Goal: Transaction & Acquisition: Purchase product/service

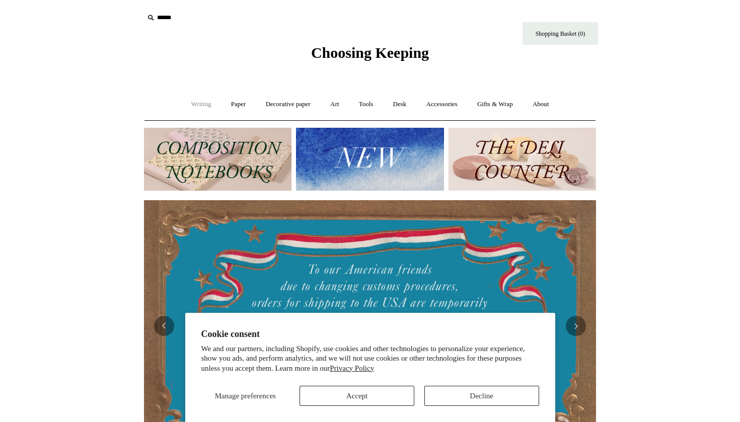
click at [200, 104] on link "Writing +" at bounding box center [201, 104] width 38 height 27
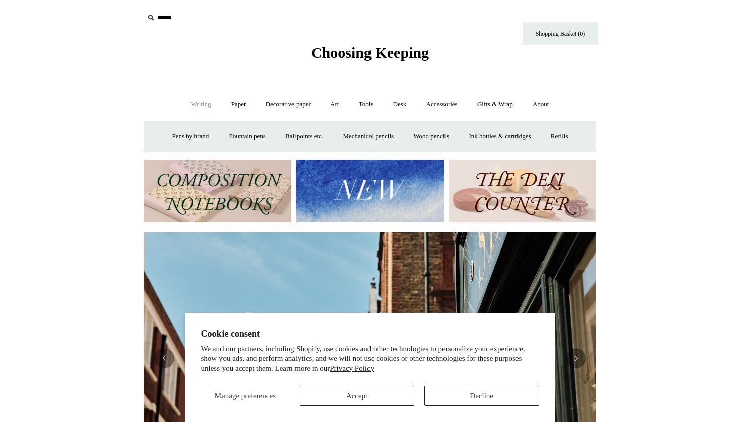
scroll to position [0, 452]
click at [235, 104] on link "Paper +" at bounding box center [238, 104] width 33 height 27
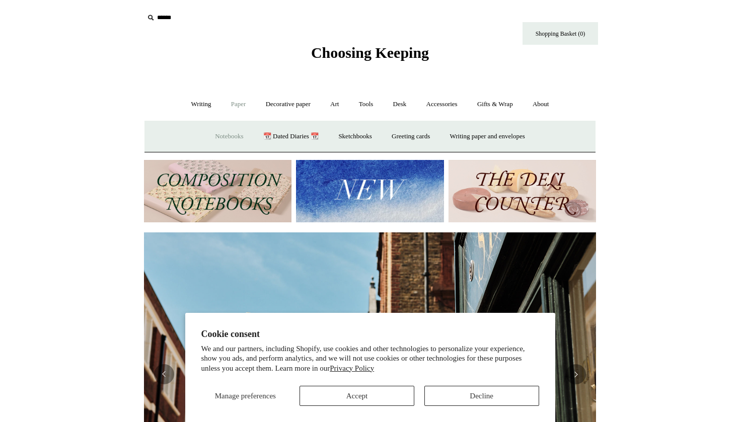
click at [222, 133] on link "Notebooks +" at bounding box center [229, 136] width 46 height 27
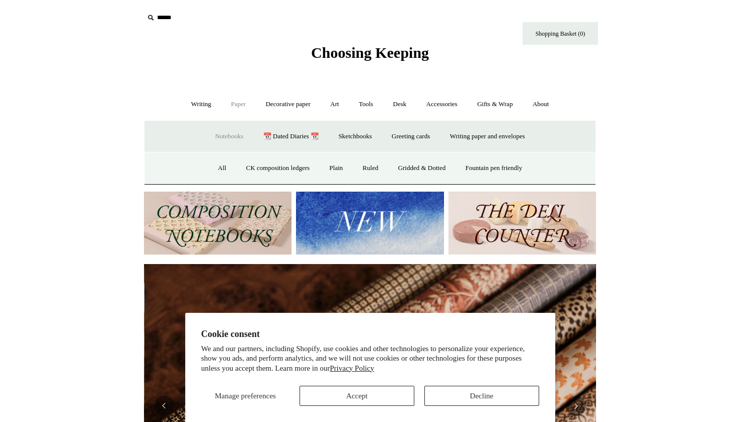
scroll to position [0, 904]
click at [215, 165] on link "All" at bounding box center [222, 168] width 27 height 27
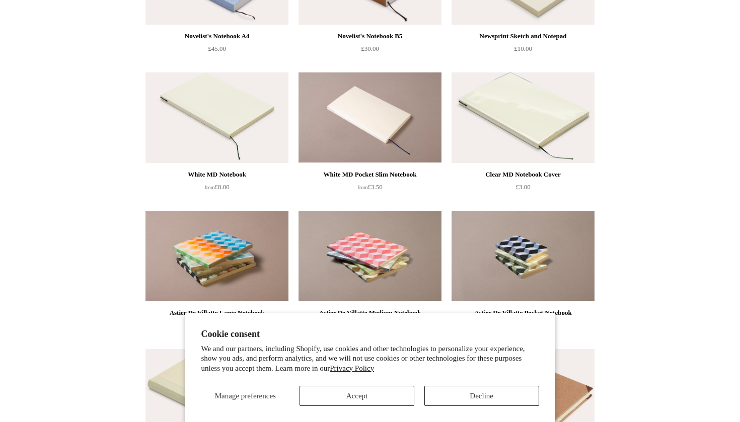
scroll to position [2712, 0]
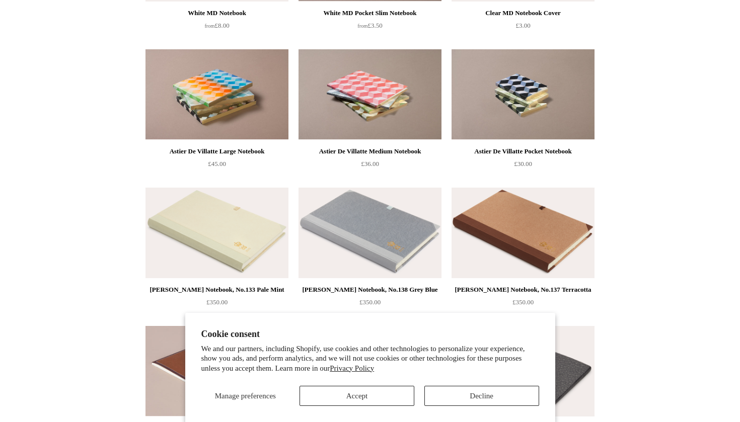
click at [422, 397] on div "Manage preferences Accept Decline" at bounding box center [370, 393] width 338 height 28
click at [463, 399] on button "Decline" at bounding box center [481, 396] width 115 height 20
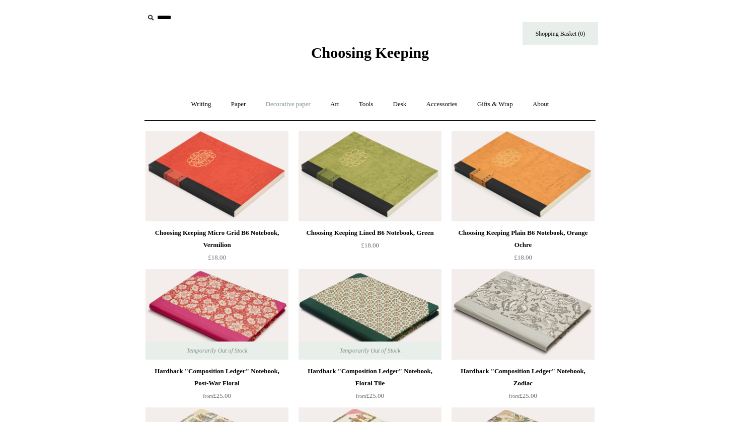
scroll to position [0, 0]
click at [203, 103] on link "Writing +" at bounding box center [201, 104] width 38 height 27
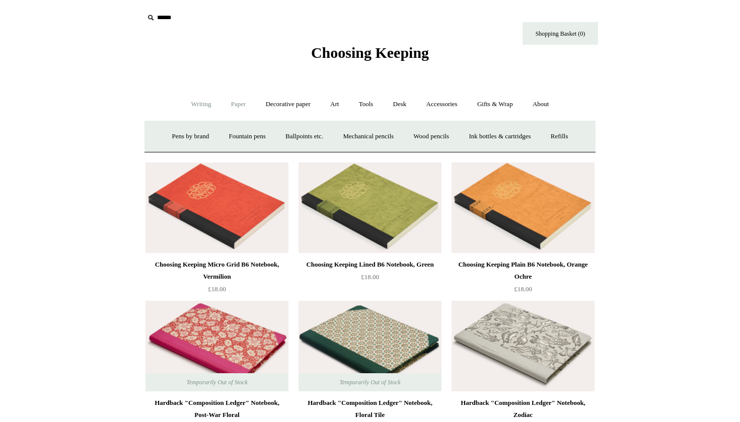
click at [240, 104] on link "Paper +" at bounding box center [238, 104] width 33 height 27
click at [292, 133] on link "📆 Dated Diaries 📆" at bounding box center [290, 136] width 73 height 27
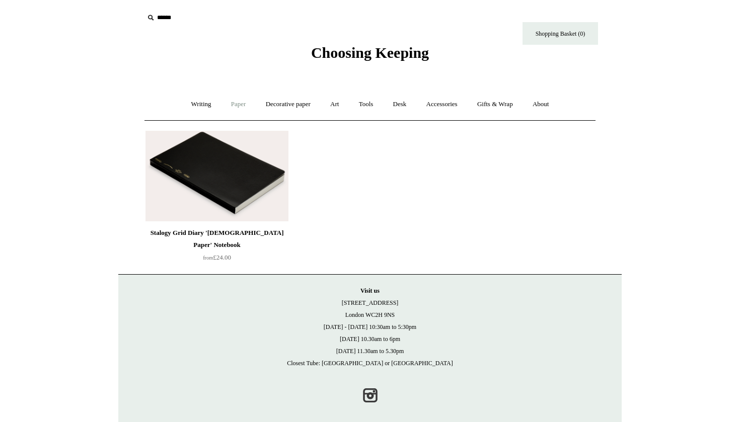
click at [233, 110] on link "Paper +" at bounding box center [238, 104] width 33 height 27
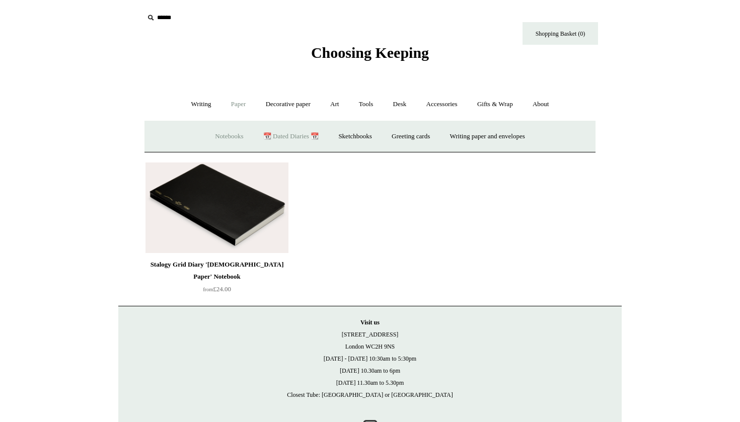
click at [216, 136] on link "Notebooks +" at bounding box center [229, 136] width 46 height 27
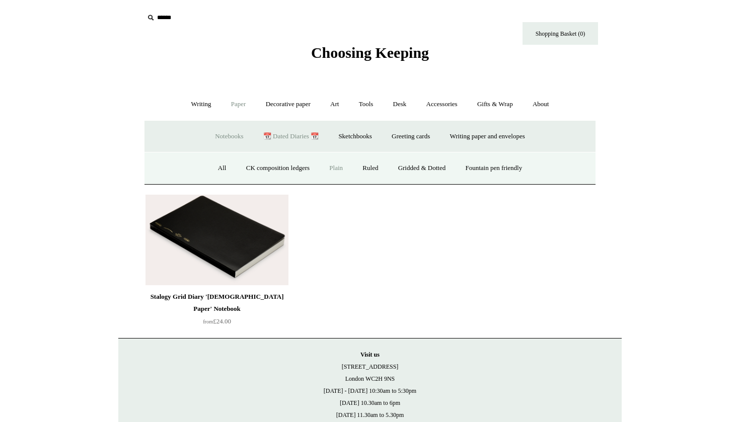
click at [330, 173] on link "Plain" at bounding box center [336, 168] width 32 height 27
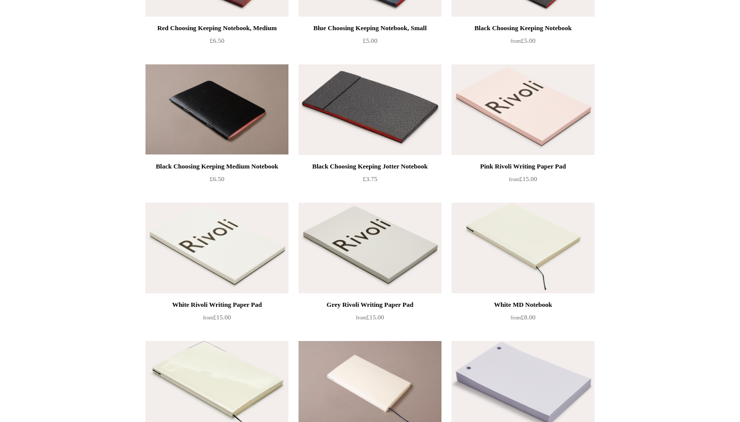
scroll to position [302, 0]
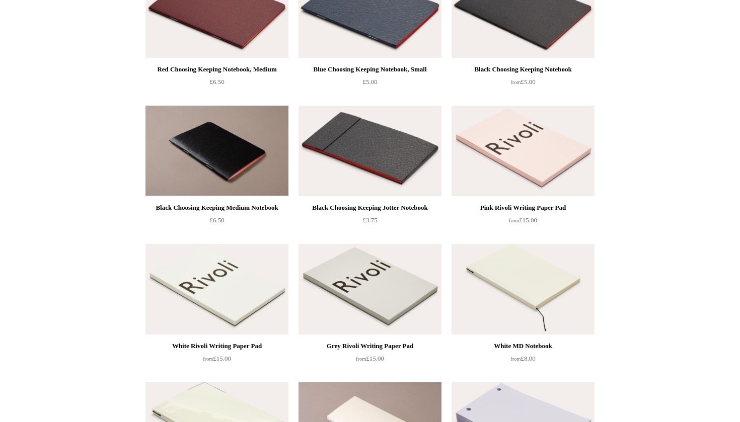
click at [504, 142] on img at bounding box center [523, 151] width 143 height 91
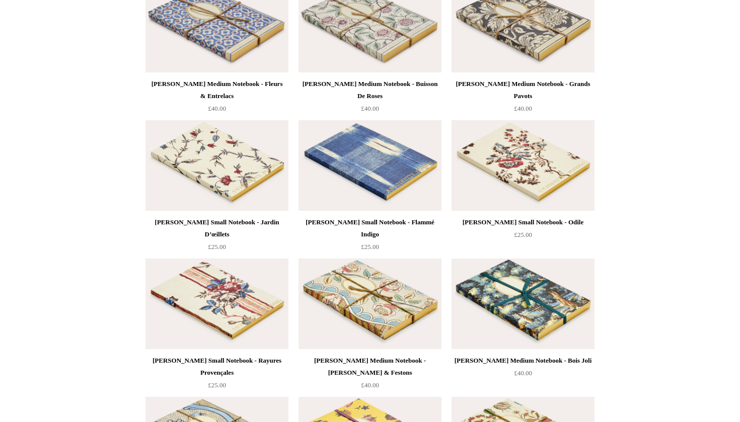
scroll to position [2499, 0]
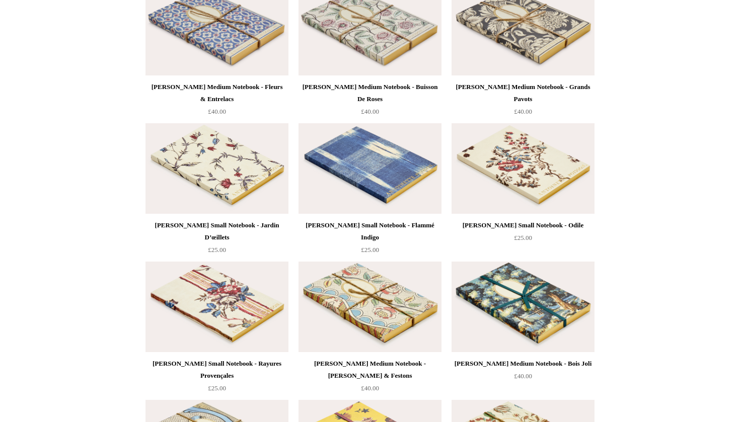
click at [239, 190] on img at bounding box center [216, 168] width 143 height 91
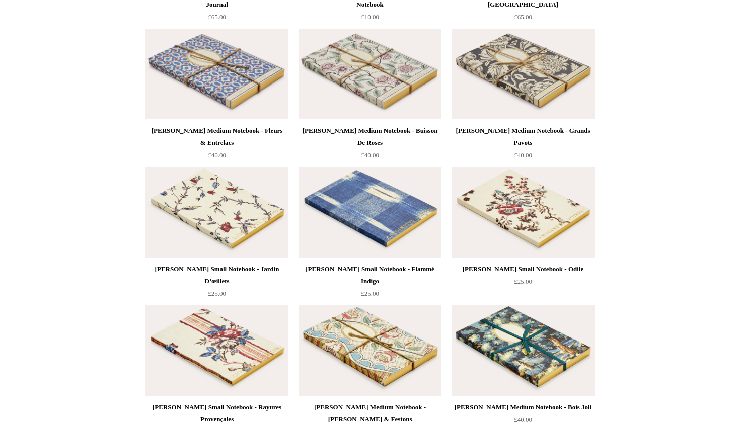
scroll to position [2458, 0]
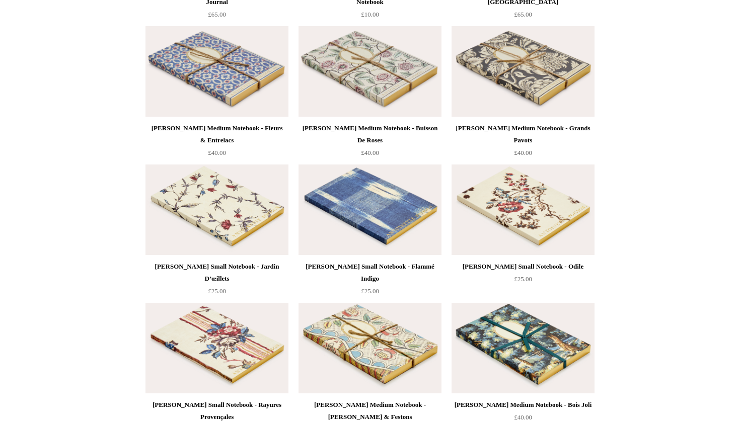
click at [523, 217] on img at bounding box center [523, 210] width 143 height 91
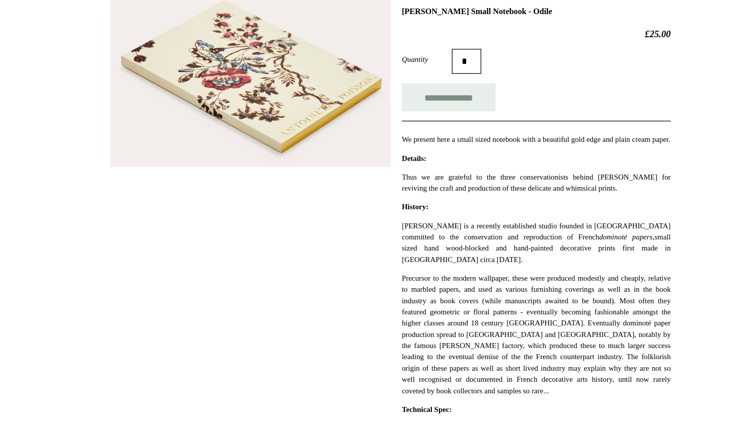
scroll to position [58, 0]
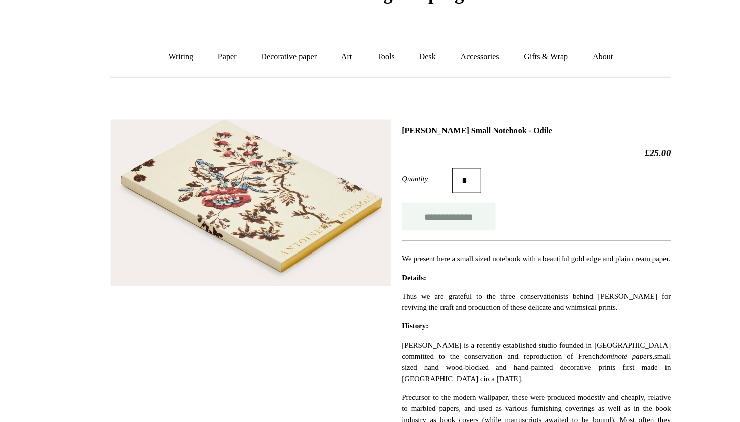
click at [379, 173] on input "**********" at bounding box center [417, 174] width 76 height 23
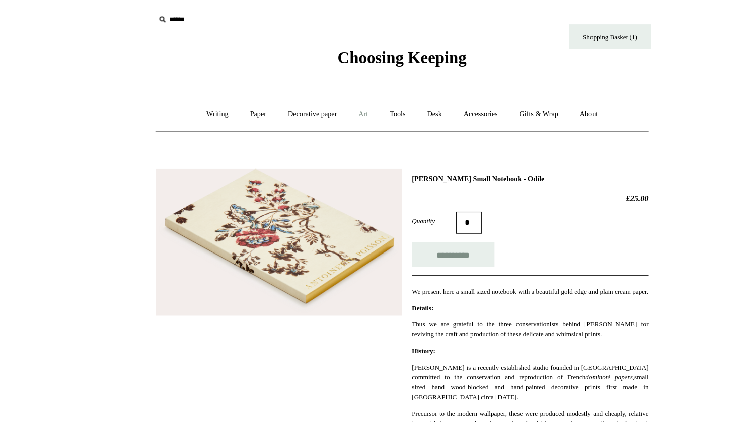
scroll to position [0, 0]
type input "**********"
click at [198, 100] on link "Writing +" at bounding box center [201, 104] width 38 height 27
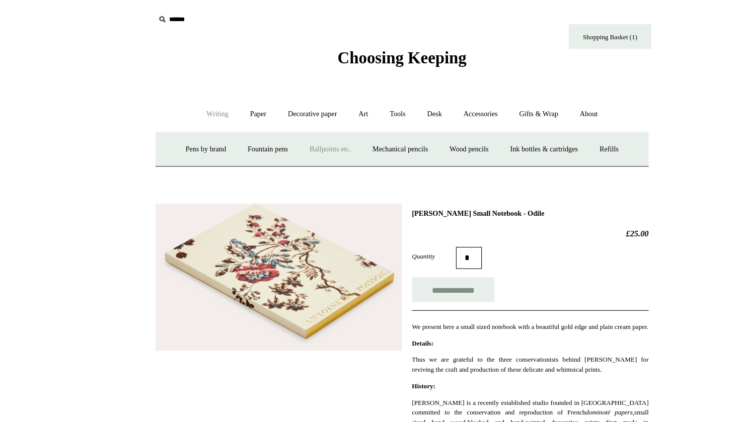
click at [281, 135] on link "Ballpoints etc. +" at bounding box center [304, 136] width 56 height 27
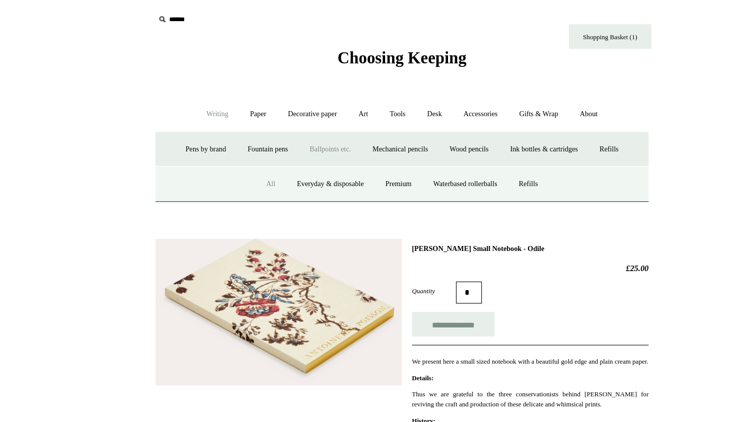
click at [242, 171] on link "All" at bounding box center [250, 168] width 27 height 27
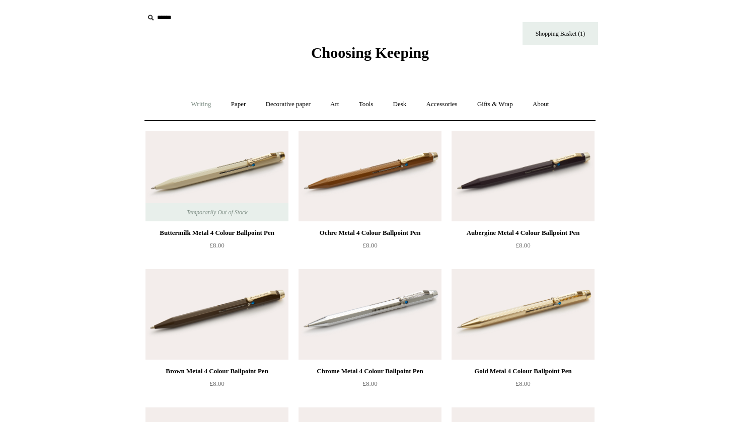
click at [201, 104] on link "Writing +" at bounding box center [201, 104] width 38 height 27
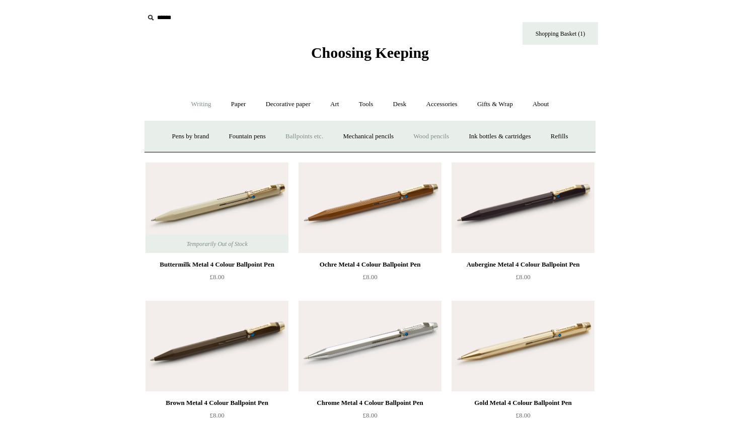
click at [442, 135] on link "Wood pencils +" at bounding box center [431, 136] width 54 height 27
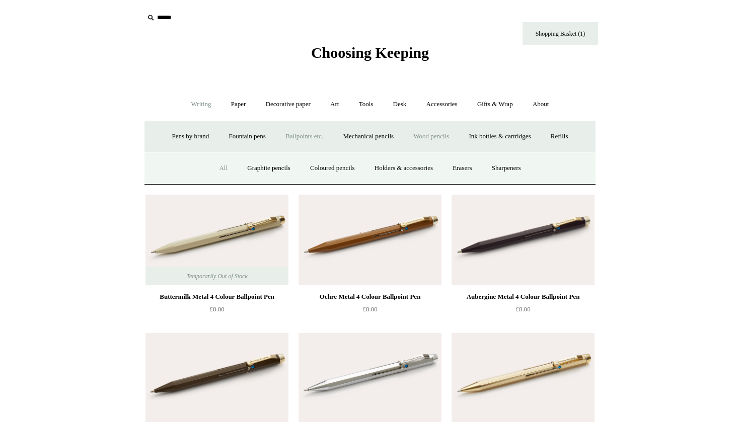
click at [216, 171] on link "All" at bounding box center [223, 168] width 27 height 27
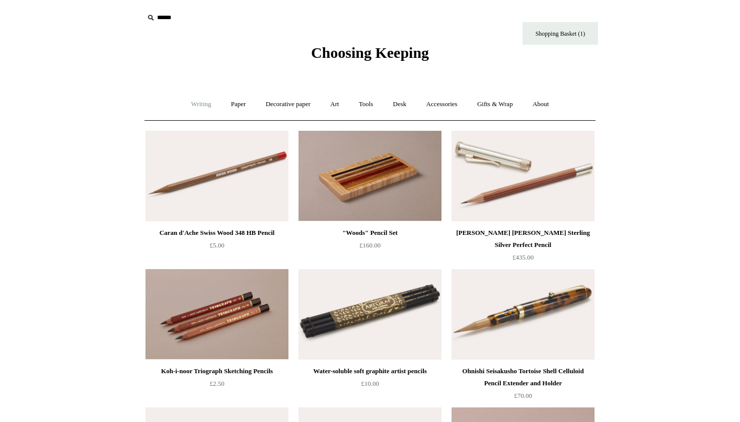
click at [194, 104] on link "Writing +" at bounding box center [201, 104] width 38 height 27
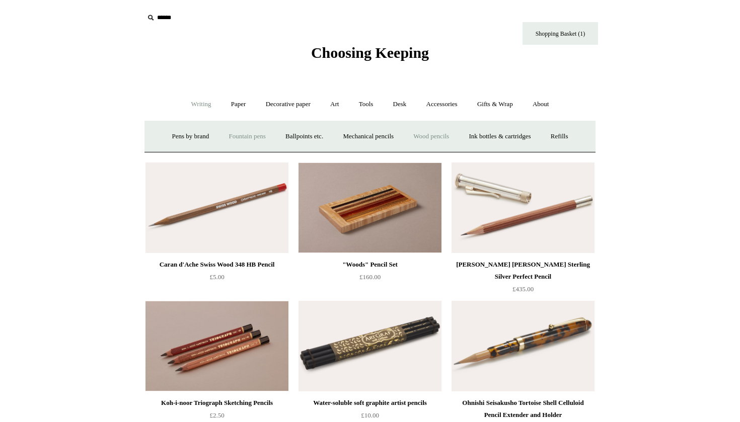
click at [234, 135] on link "Fountain pens +" at bounding box center [246, 136] width 55 height 27
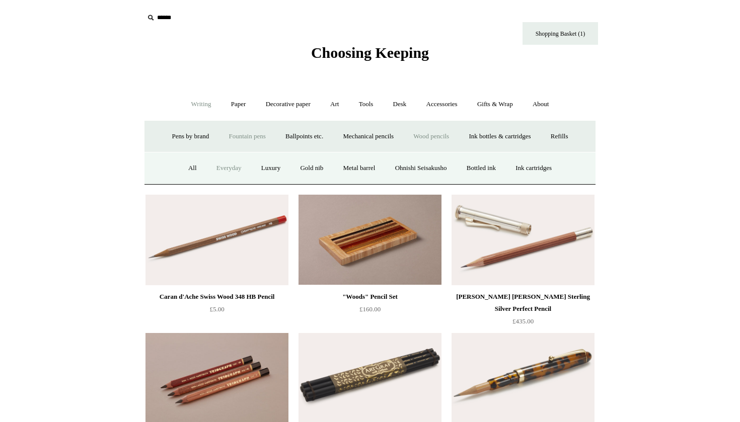
click at [218, 165] on link "Everyday" at bounding box center [228, 168] width 43 height 27
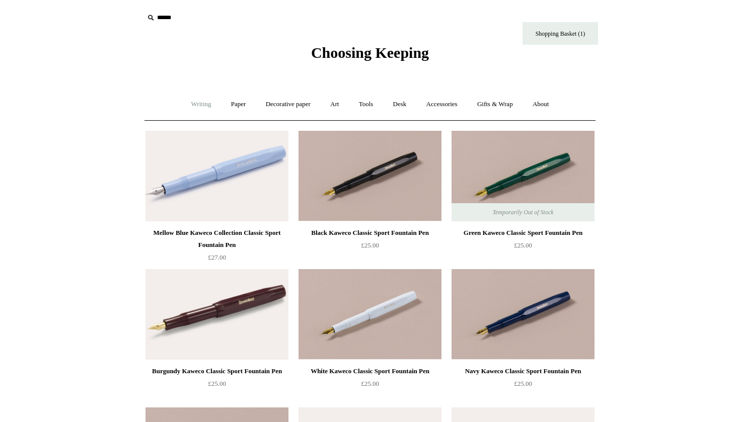
click at [193, 106] on link "Writing +" at bounding box center [201, 104] width 38 height 27
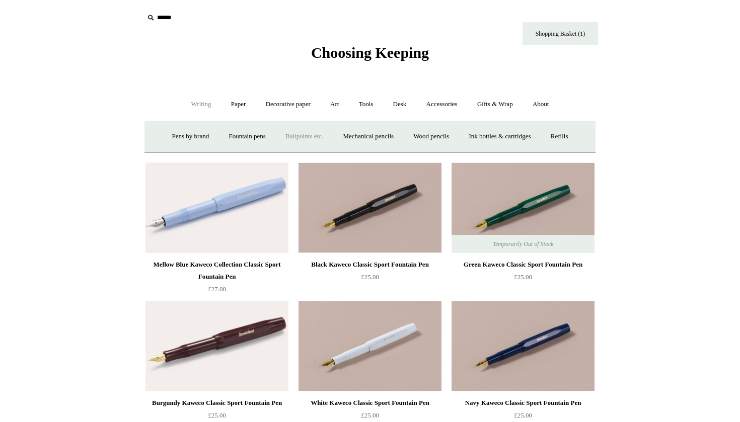
click at [298, 127] on link "Ballpoints etc. +" at bounding box center [304, 136] width 56 height 27
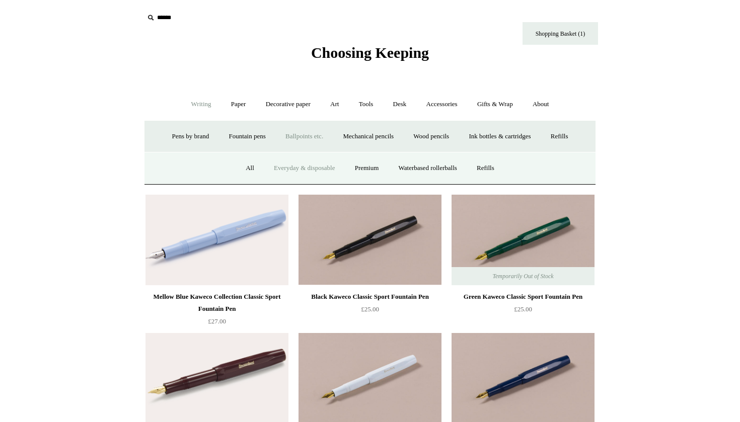
click at [280, 168] on link "Everyday & disposable" at bounding box center [304, 168] width 79 height 27
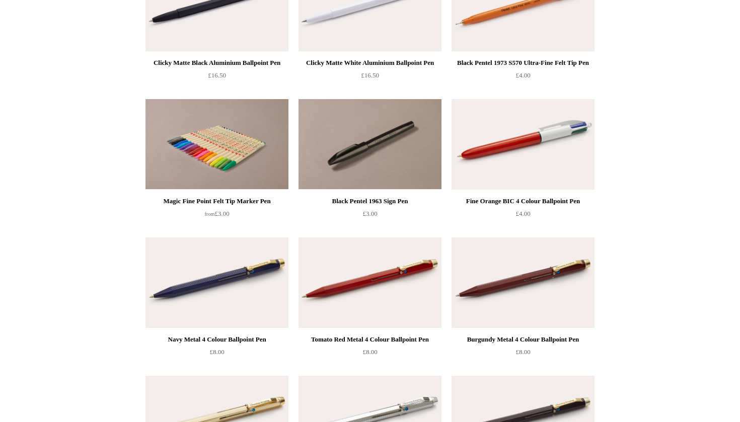
scroll to position [586, 0]
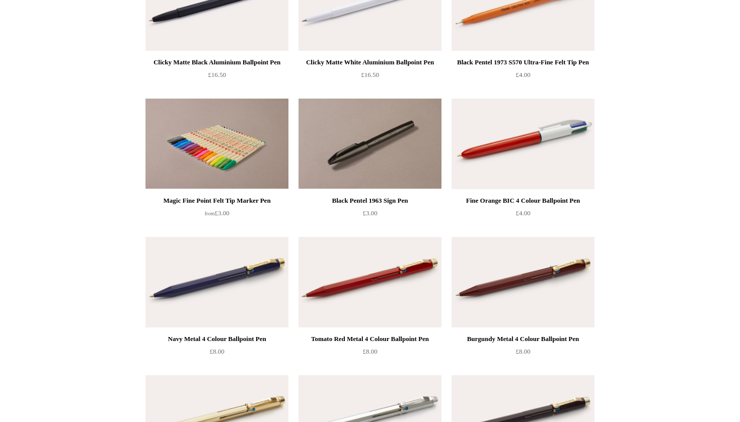
click at [489, 277] on img at bounding box center [523, 282] width 143 height 91
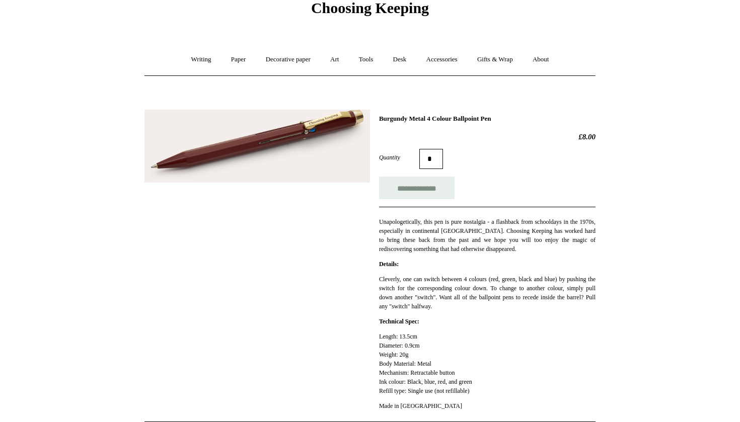
scroll to position [25, 0]
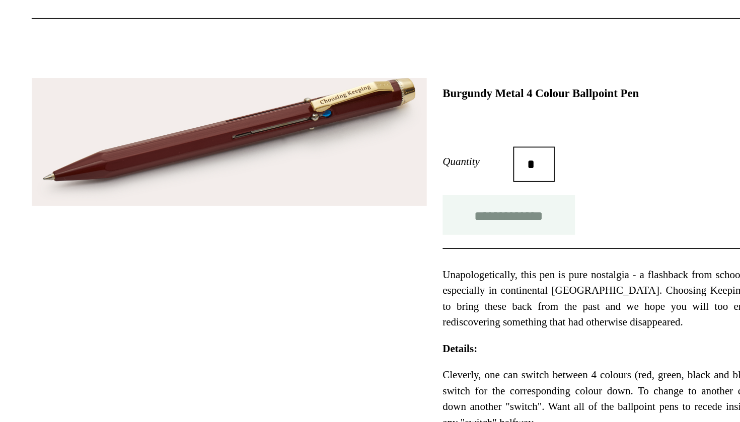
click at [379, 196] on input "**********" at bounding box center [417, 207] width 76 height 23
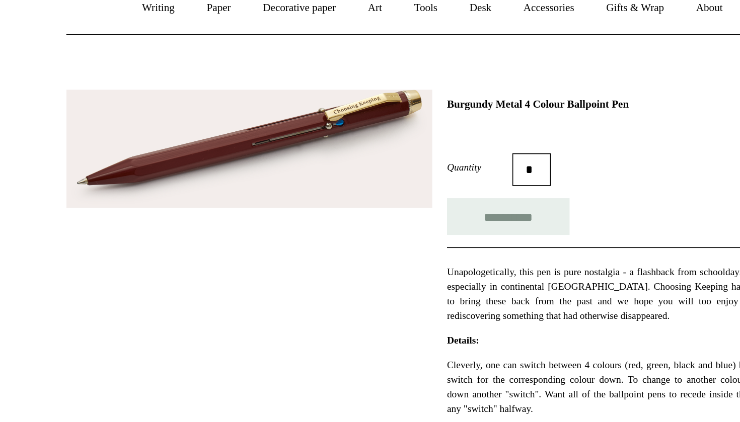
scroll to position [9, 0]
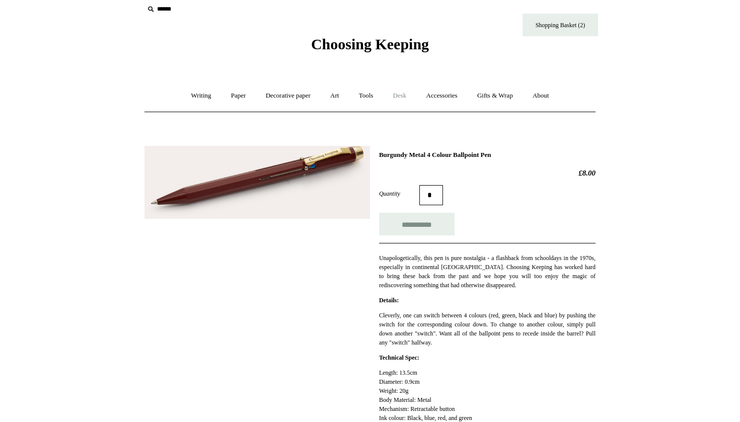
type input "**********"
click at [397, 99] on link "Desk +" at bounding box center [400, 96] width 32 height 27
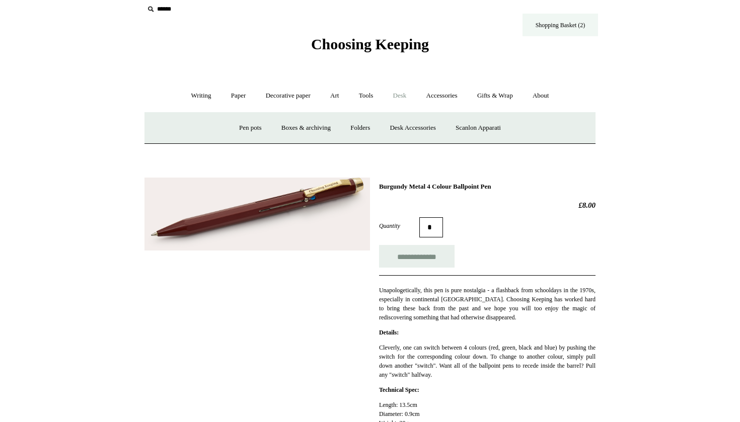
click at [548, 21] on link "Shopping Basket (2)" at bounding box center [560, 25] width 76 height 23
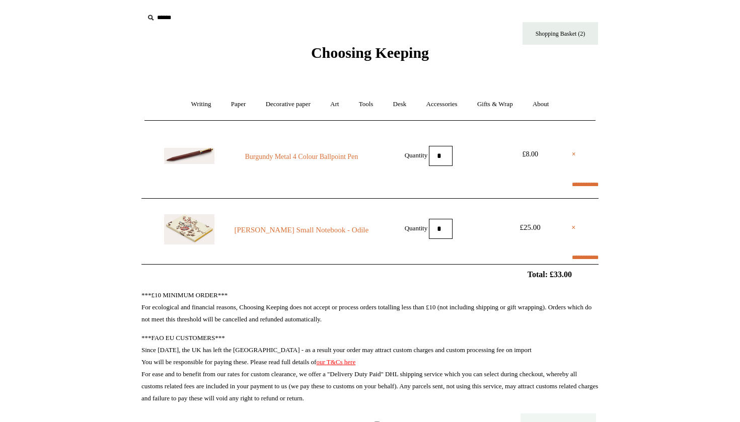
click at [194, 230] on img at bounding box center [189, 229] width 50 height 30
select select "*******"
type input "****"
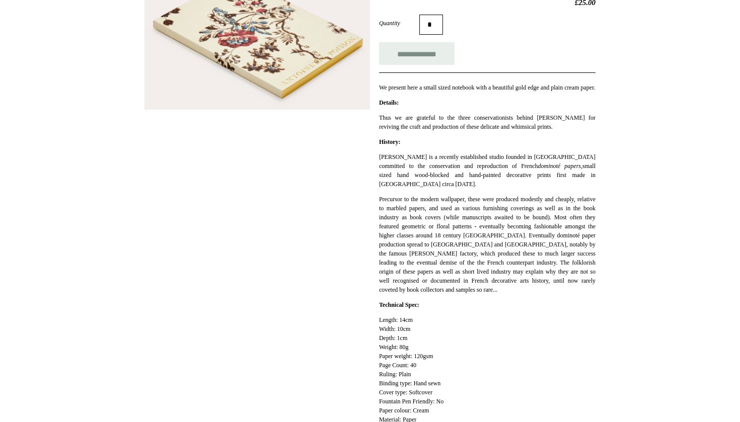
scroll to position [29, 0]
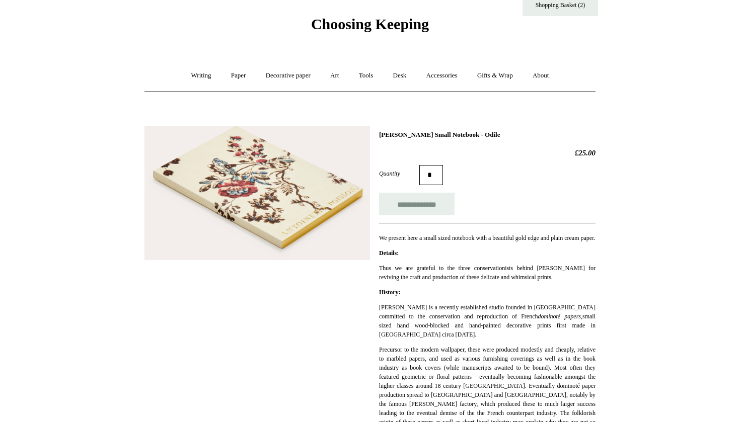
click at [471, 1] on div "Choosing Keeping" at bounding box center [369, 2] width 503 height 62
